Goal: Task Accomplishment & Management: Manage account settings

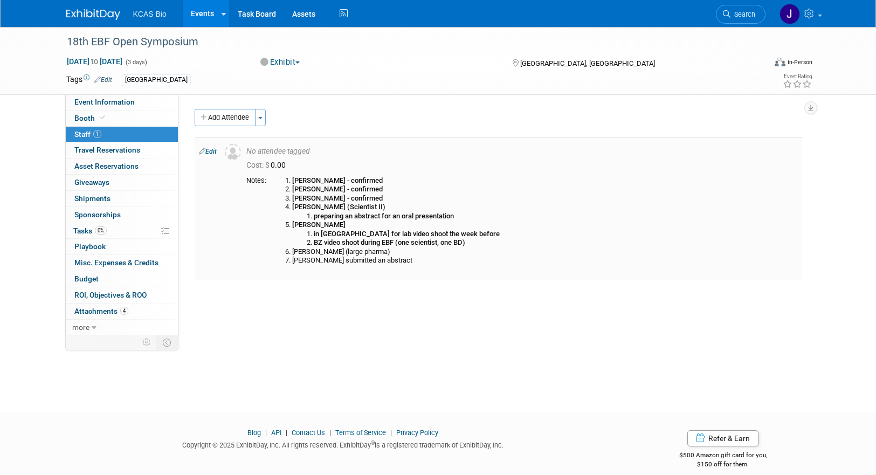
click at [212, 150] on link "Edit" at bounding box center [208, 152] width 18 height 8
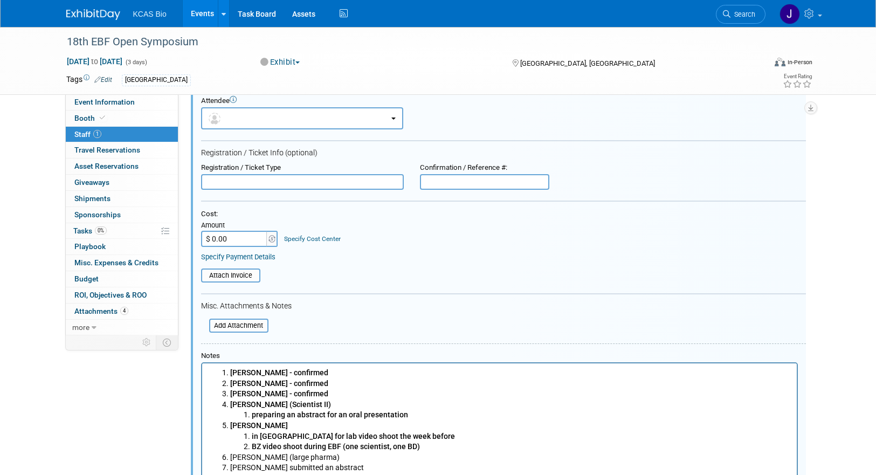
scroll to position [177, 0]
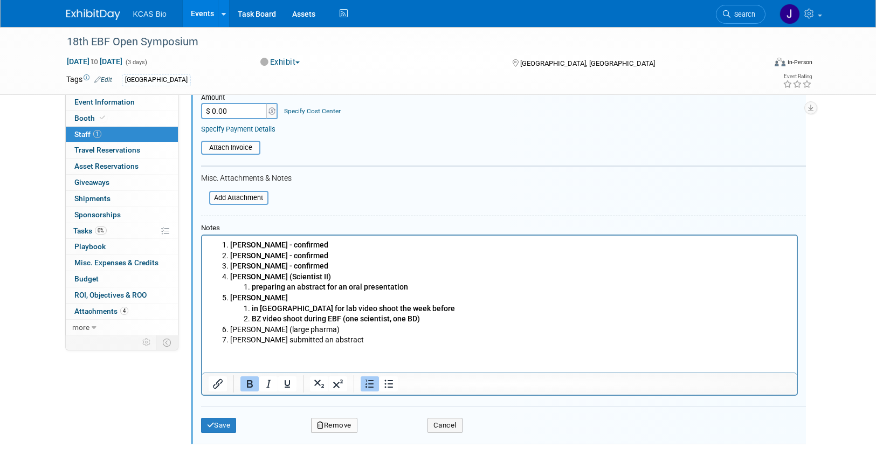
click at [268, 287] on b "preparing an abstract for an oral presentation" at bounding box center [329, 286] width 156 height 9
click at [343, 285] on b "abstract for an oral presentation" at bounding box center [306, 286] width 111 height 9
click at [272, 340] on li "[PERSON_NAME] submitted an abstract" at bounding box center [510, 340] width 561 height 11
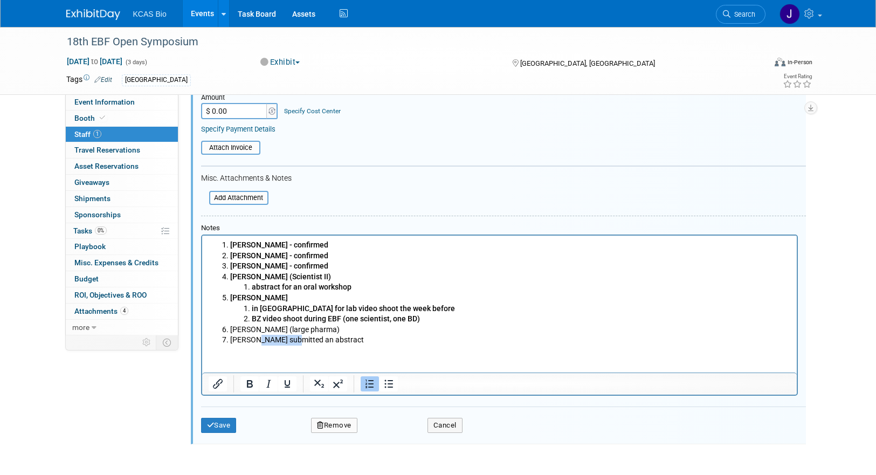
click at [272, 340] on li "[PERSON_NAME] submitted an abstract" at bounding box center [510, 340] width 561 height 11
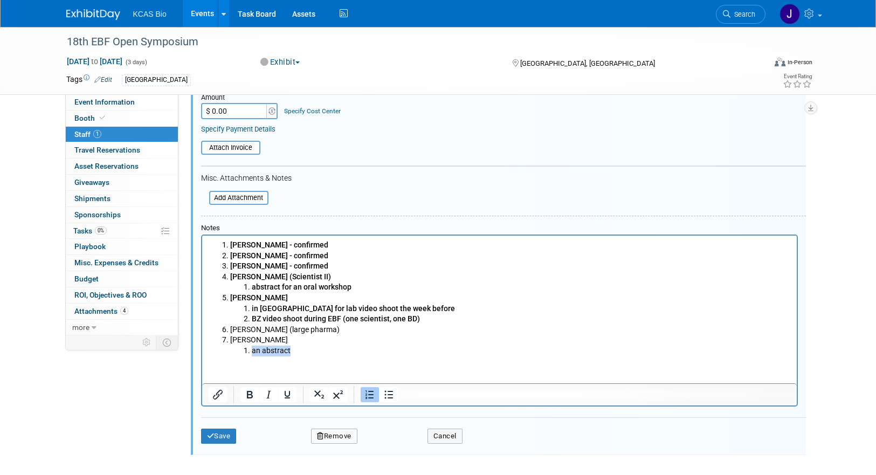
drag, startPoint x: 292, startPoint y: 349, endPoint x: 252, endPoint y: 348, distance: 39.3
click at [252, 348] on li "an abstract" at bounding box center [520, 350] width 539 height 11
click at [227, 434] on button "Save" at bounding box center [219, 435] width 36 height 15
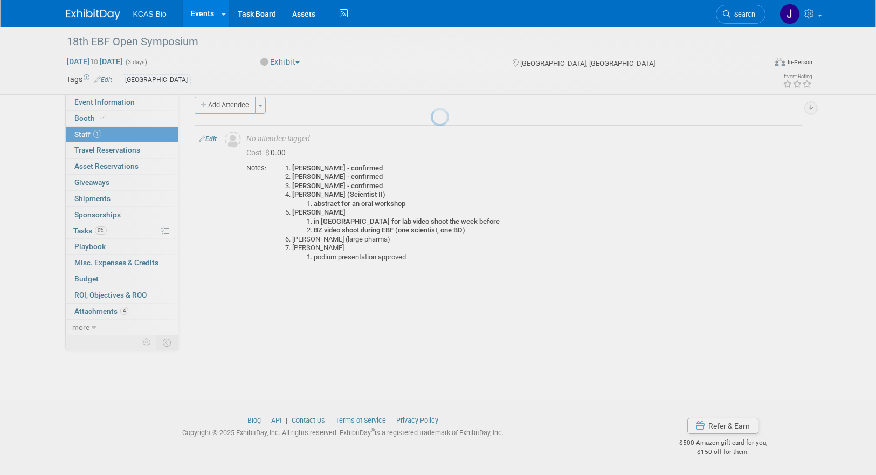
scroll to position [12, 0]
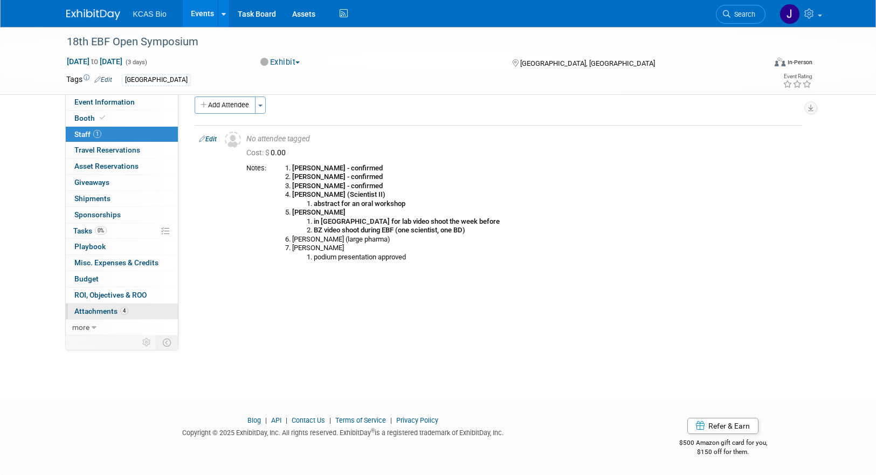
click at [98, 314] on span "Attachments 4" at bounding box center [101, 311] width 54 height 9
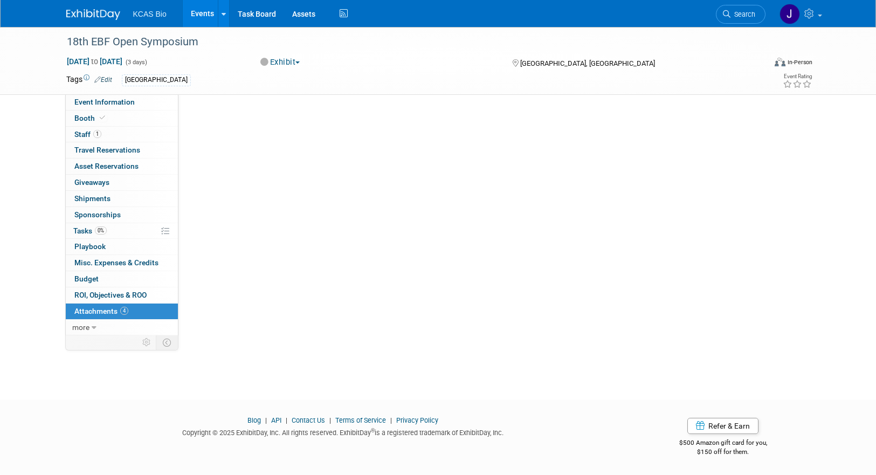
scroll to position [0, 0]
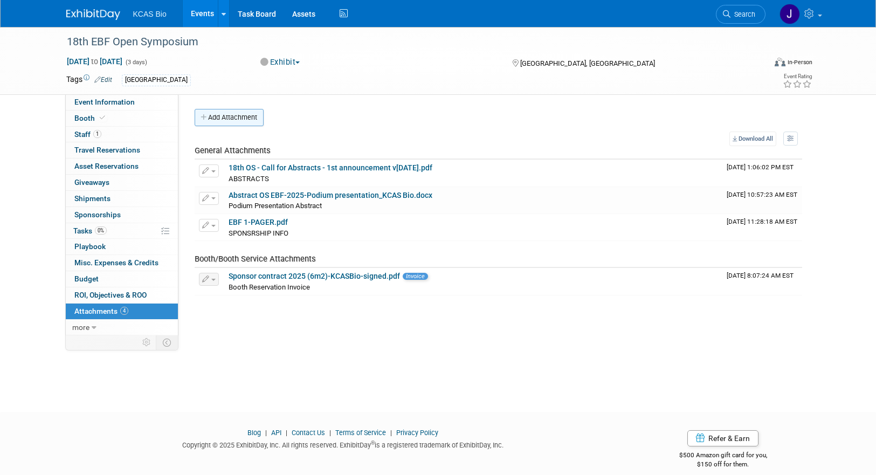
click at [226, 118] on button "Add Attachment" at bounding box center [229, 117] width 69 height 17
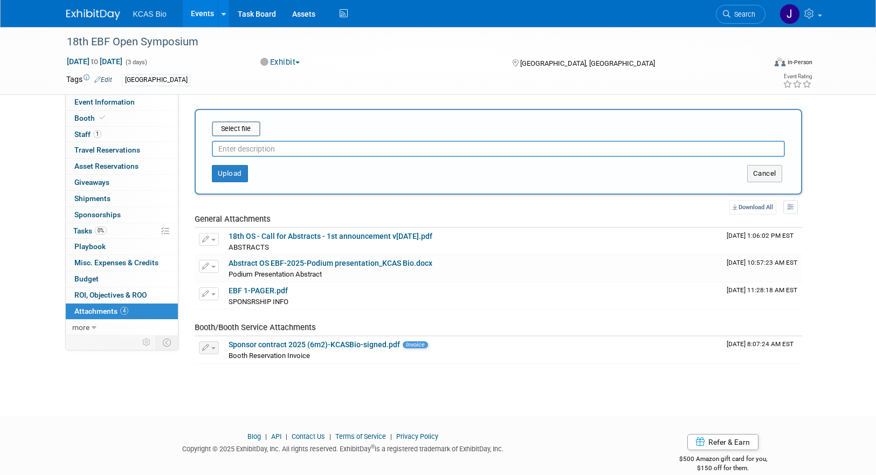
click at [250, 154] on input "text" at bounding box center [498, 149] width 573 height 16
type input "agenda as of [DATE]"
click at [225, 124] on input "file" at bounding box center [195, 128] width 128 height 13
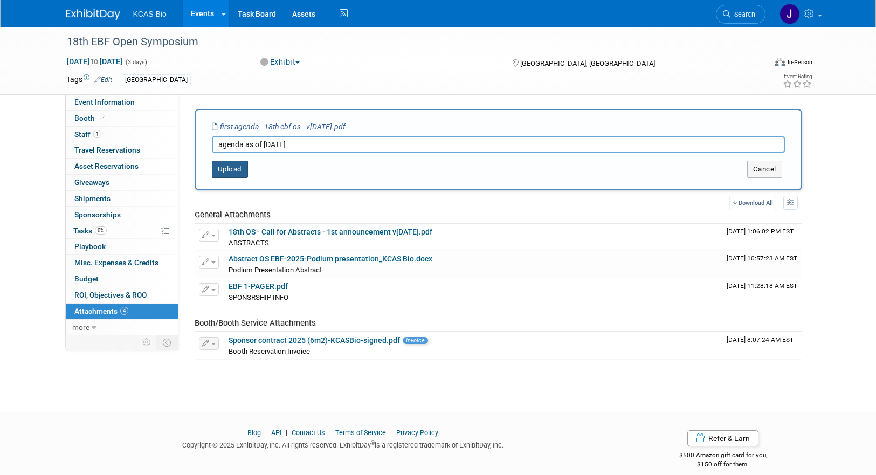
click at [224, 167] on button "Upload" at bounding box center [230, 169] width 36 height 17
